Goal: Navigation & Orientation: Go to known website

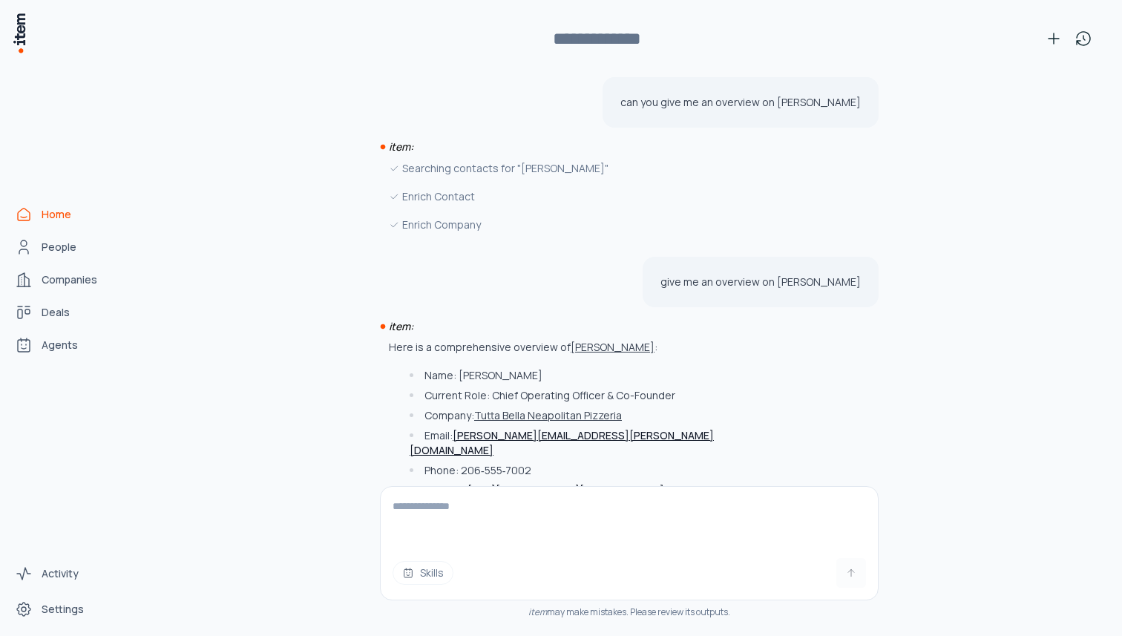
scroll to position [563, 0]
